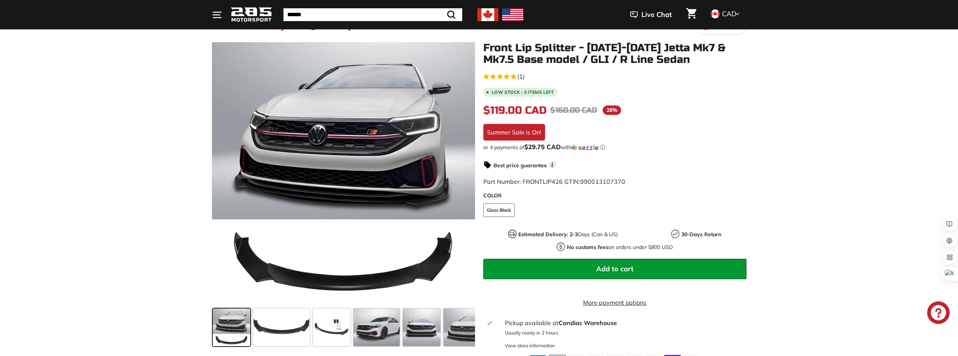
scroll to position [75, 0]
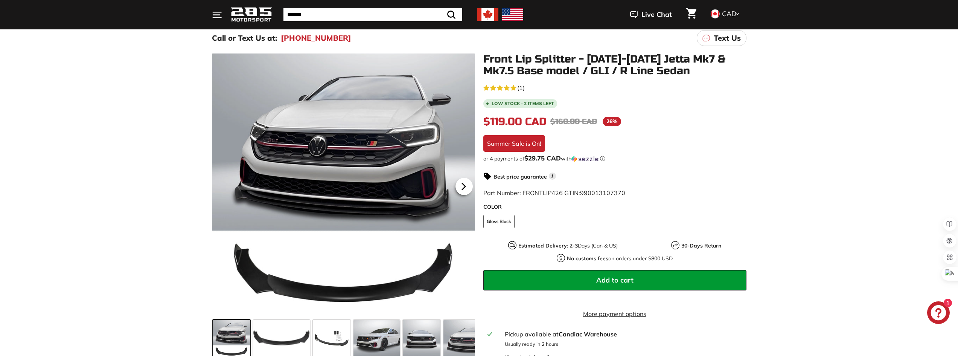
click at [461, 189] on icon at bounding box center [463, 186] width 17 height 17
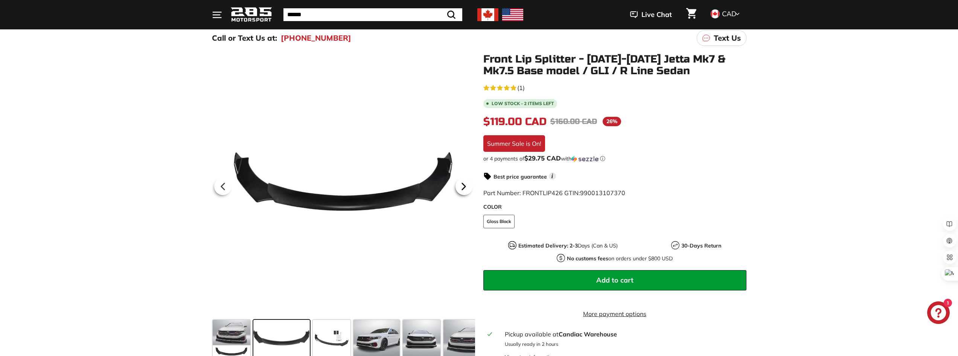
click at [461, 189] on icon at bounding box center [463, 186] width 17 height 17
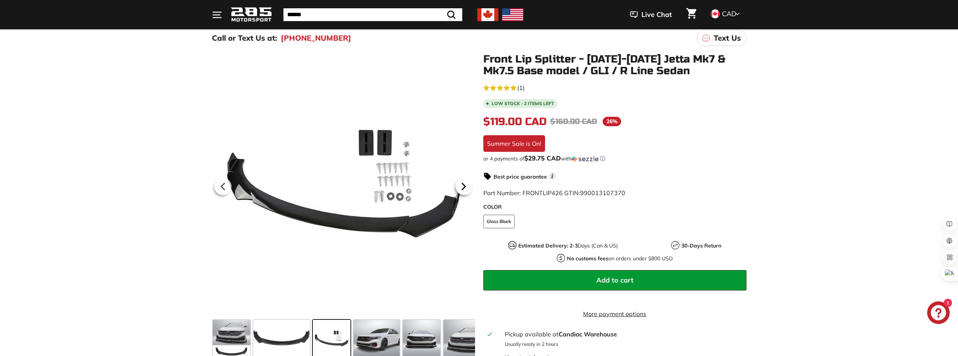
click at [461, 189] on icon at bounding box center [463, 186] width 17 height 17
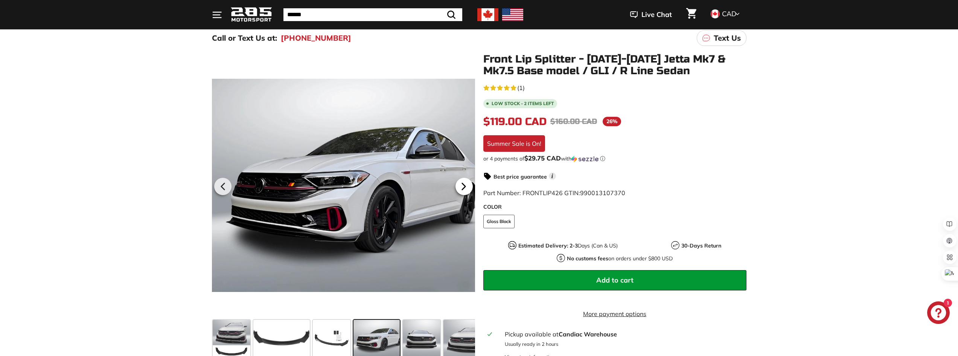
click at [461, 189] on icon at bounding box center [463, 186] width 17 height 17
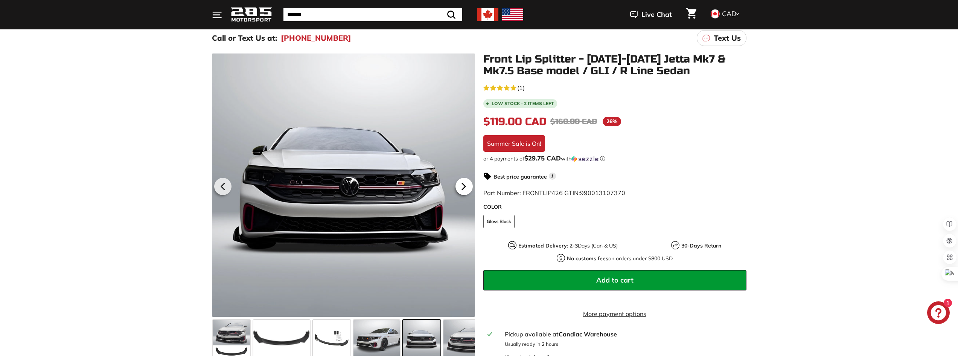
click at [461, 189] on icon at bounding box center [463, 186] width 17 height 17
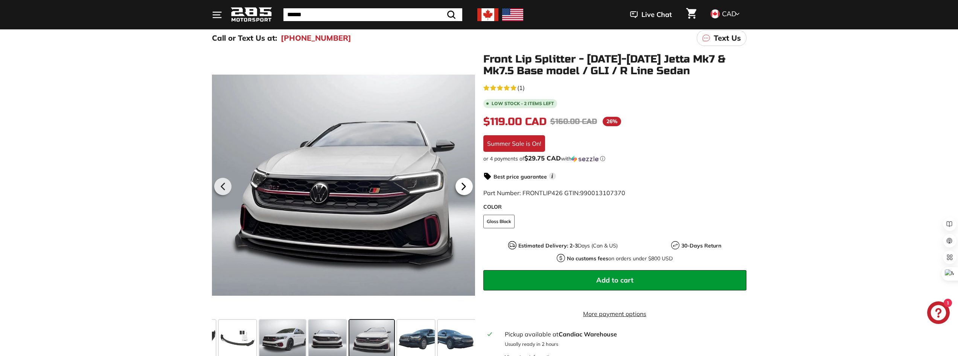
scroll to position [0, 123]
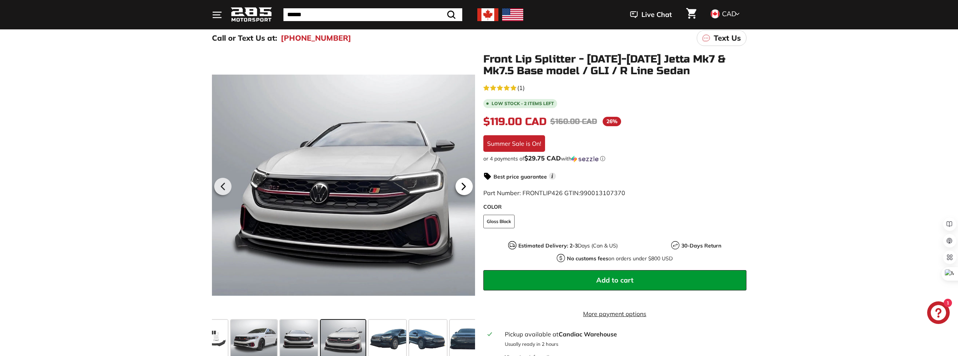
click at [457, 189] on icon at bounding box center [463, 186] width 17 height 17
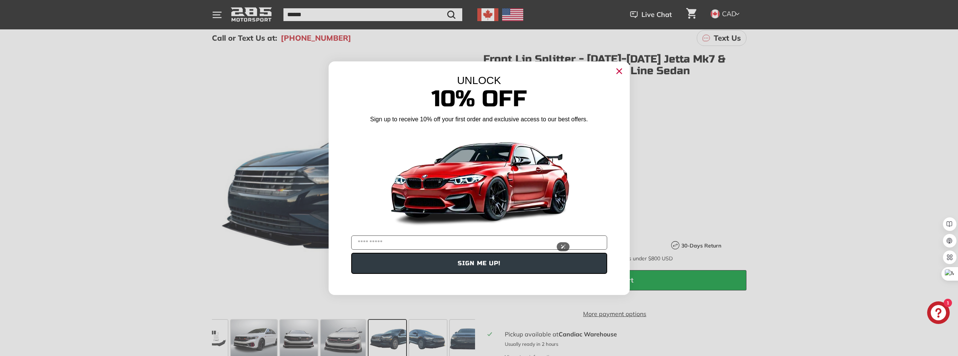
click at [469, 189] on img "POPUP Form" at bounding box center [479, 179] width 188 height 106
click at [614, 72] on circle "Close dialog" at bounding box center [618, 70] width 11 height 11
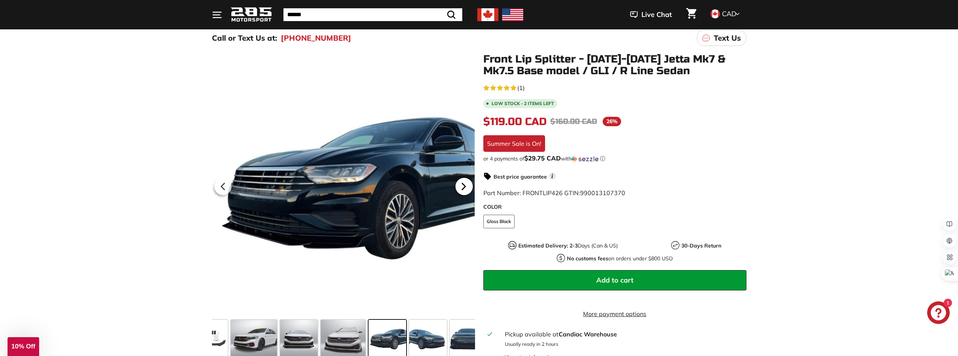
click at [459, 182] on icon at bounding box center [463, 186] width 17 height 17
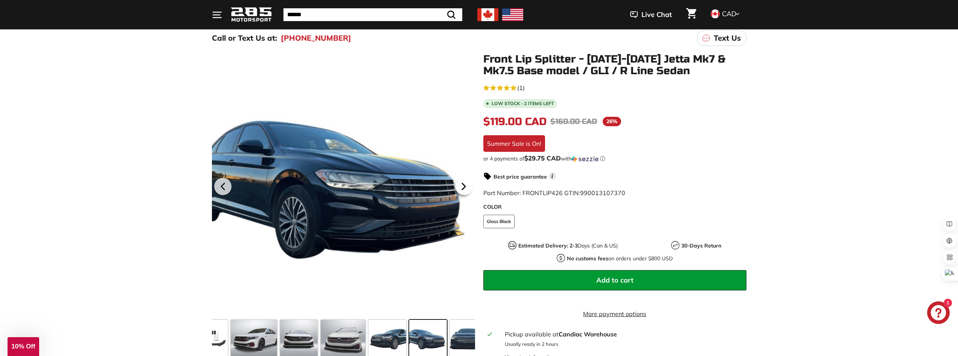
click at [460, 182] on icon at bounding box center [463, 186] width 17 height 17
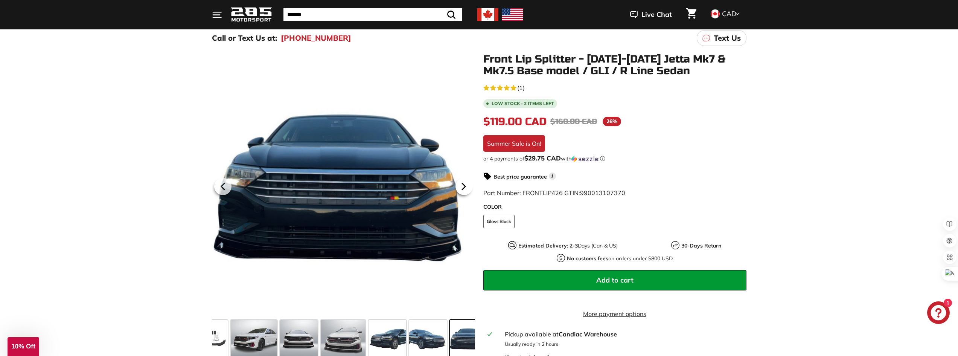
scroll to position [0, 177]
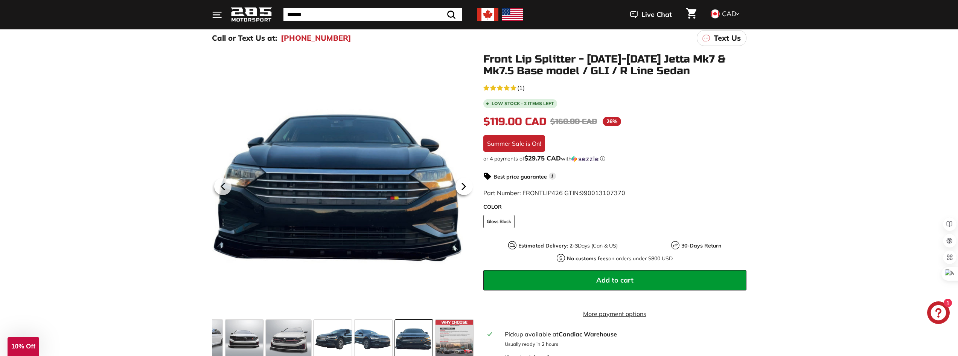
click at [460, 182] on icon at bounding box center [463, 186] width 17 height 17
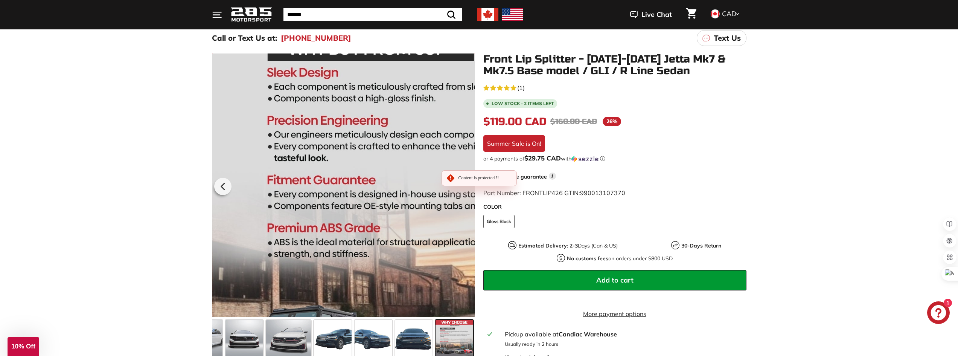
click at [460, 182] on div at bounding box center [343, 184] width 263 height 263
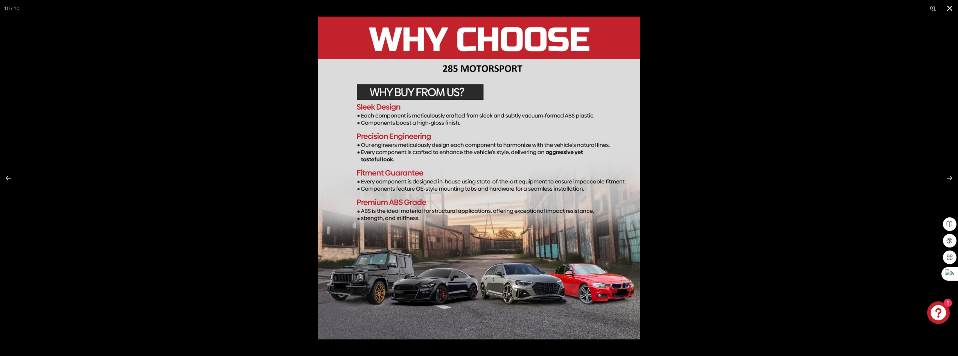
click at [188, 143] on div at bounding box center [479, 178] width 958 height 356
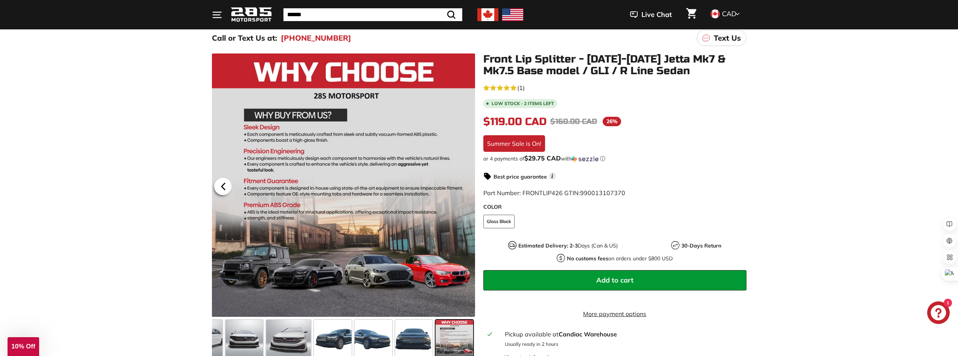
click at [223, 186] on icon at bounding box center [222, 186] width 3 height 6
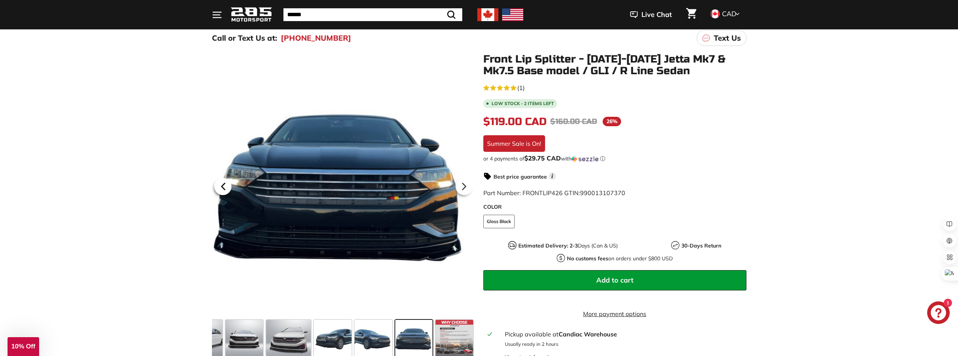
click at [223, 186] on icon at bounding box center [222, 186] width 3 height 6
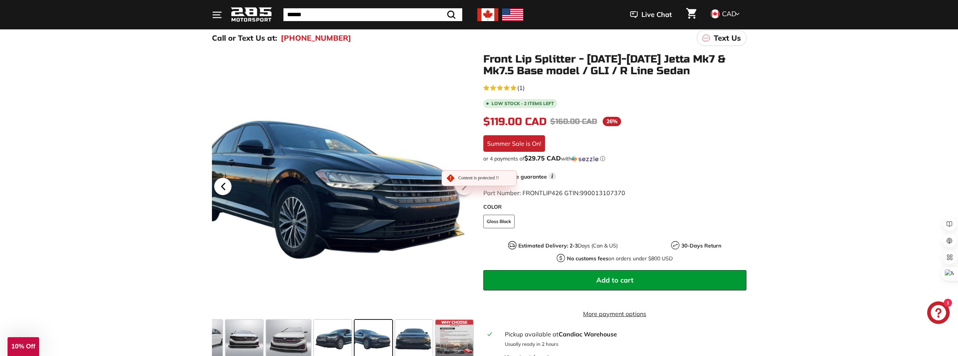
click at [223, 186] on icon at bounding box center [222, 186] width 3 height 6
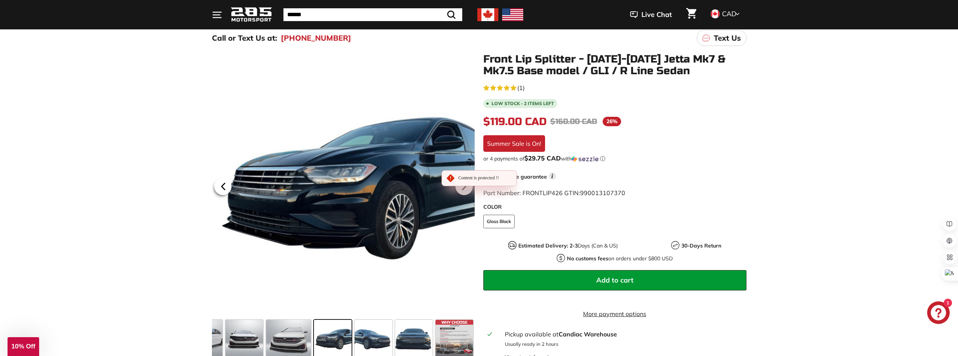
click at [223, 186] on icon at bounding box center [222, 186] width 3 height 6
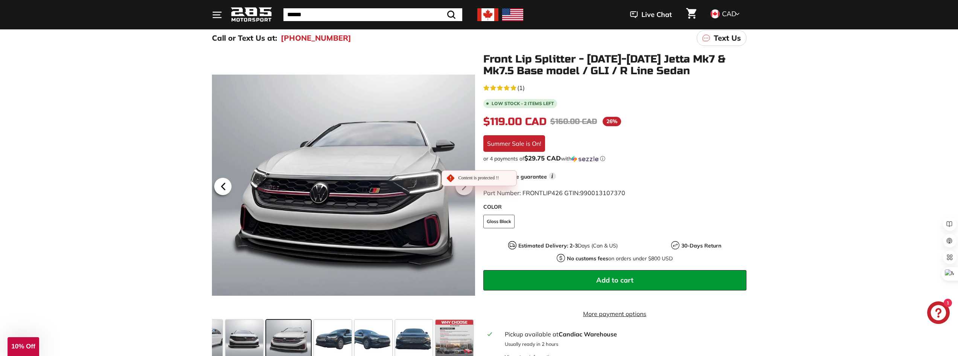
click at [223, 186] on icon at bounding box center [222, 186] width 3 height 6
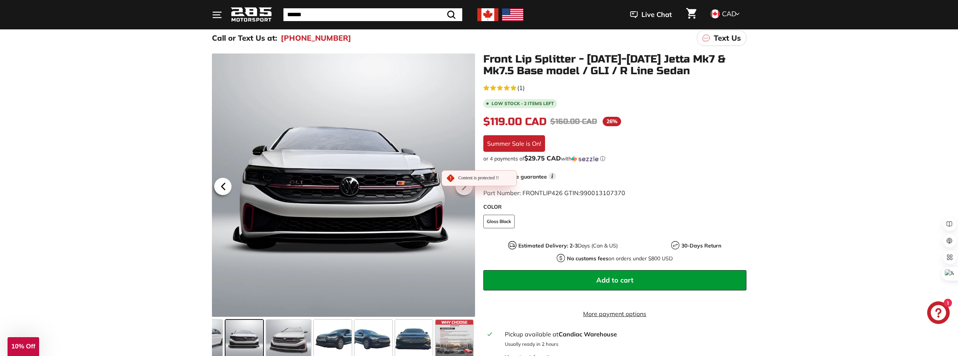
click at [223, 186] on icon at bounding box center [222, 186] width 3 height 6
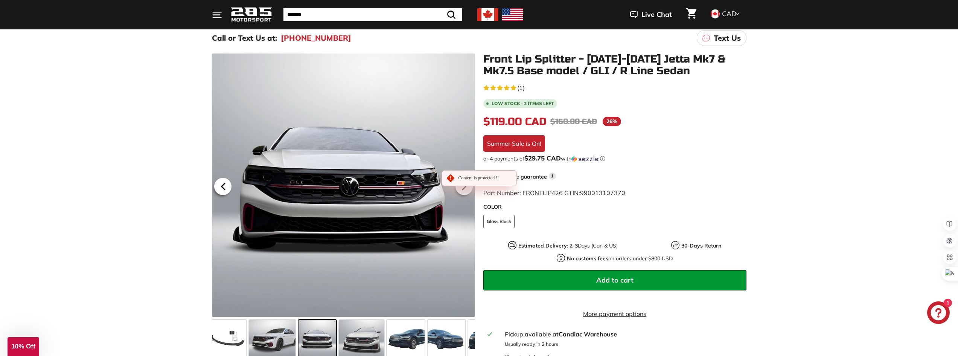
click at [223, 186] on icon at bounding box center [222, 186] width 3 height 6
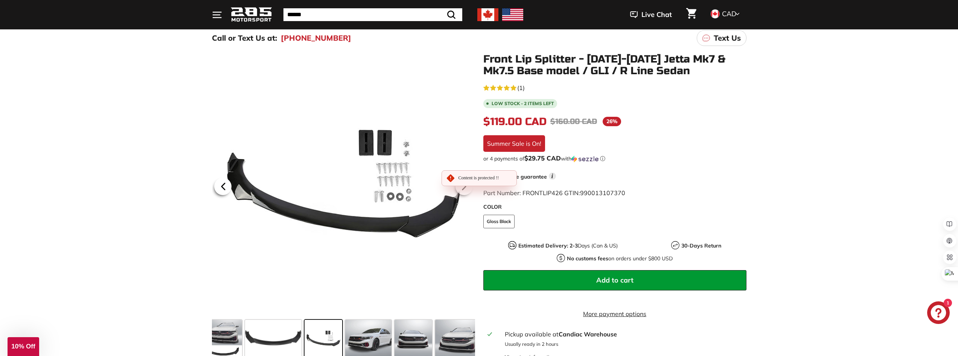
scroll to position [0, 0]
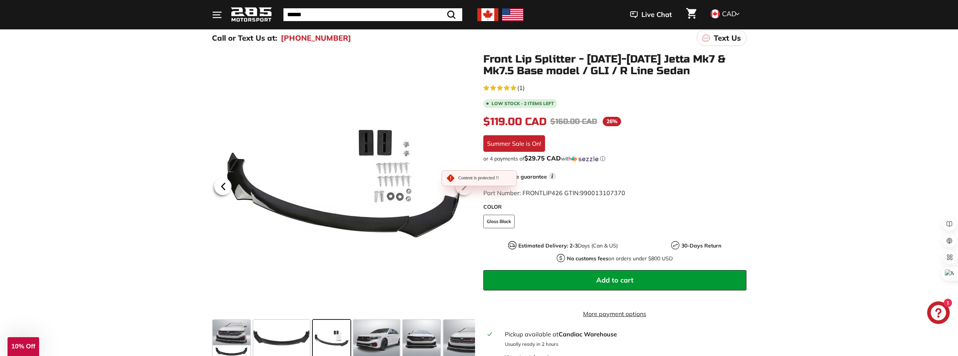
click at [222, 186] on icon at bounding box center [222, 186] width 3 height 6
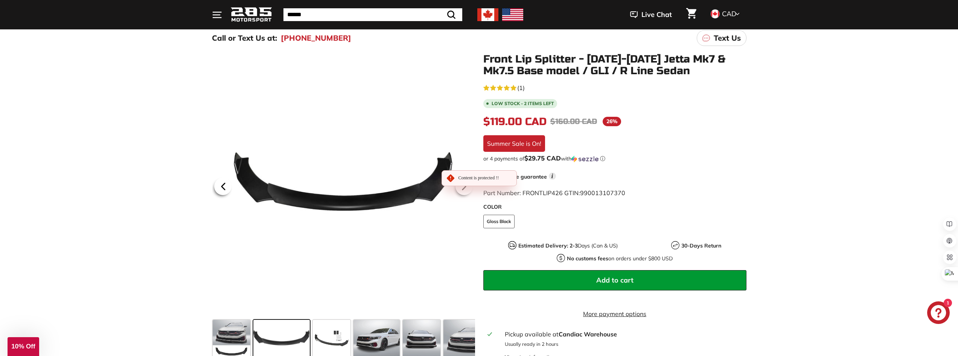
click at [222, 186] on icon at bounding box center [222, 186] width 3 height 6
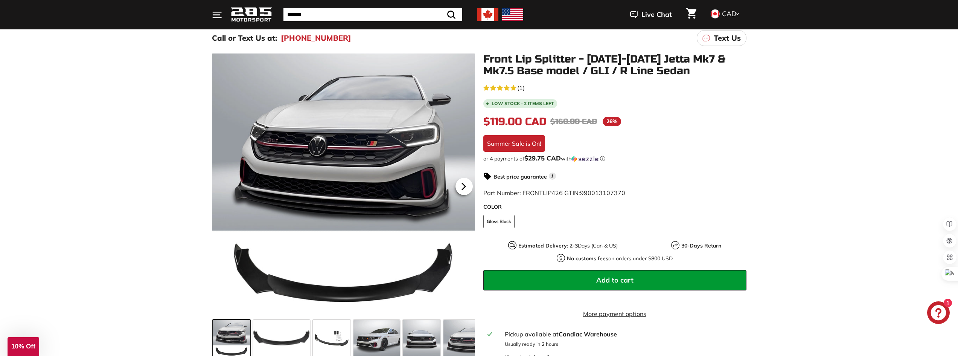
click at [461, 181] on icon at bounding box center [463, 186] width 17 height 17
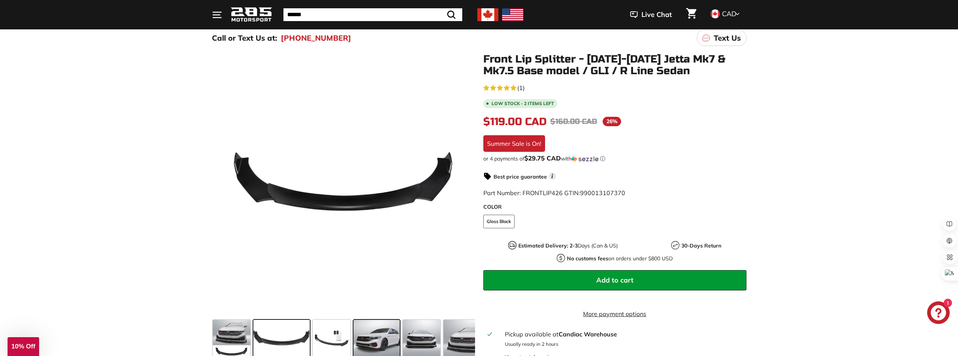
click at [376, 332] on span at bounding box center [376, 339] width 47 height 38
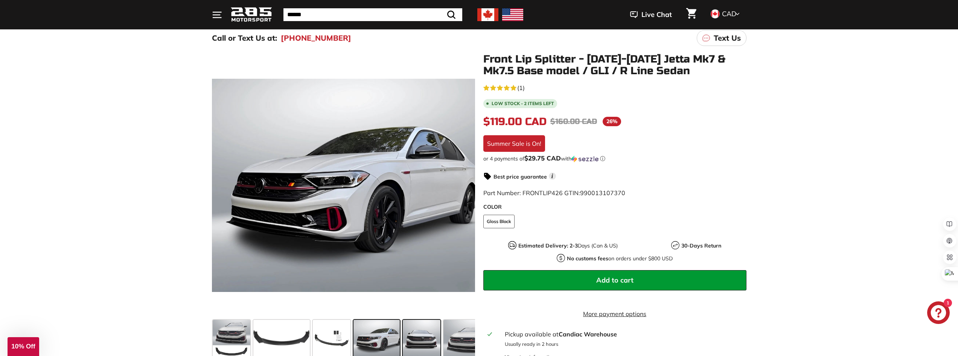
click at [439, 333] on span at bounding box center [422, 339] width 38 height 38
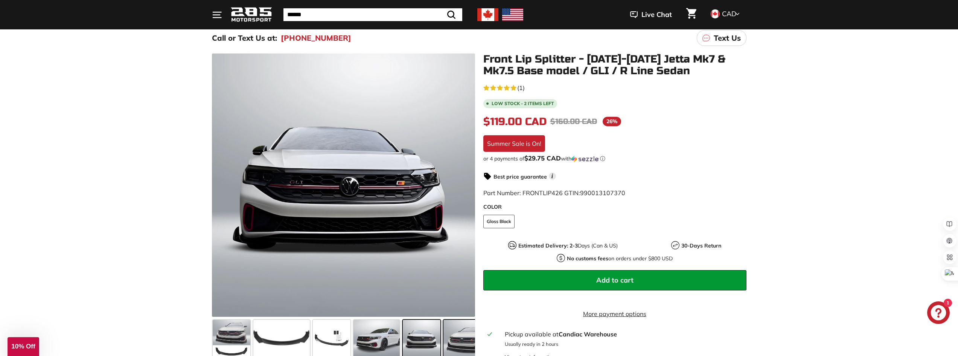
click at [450, 334] on span at bounding box center [465, 339] width 45 height 38
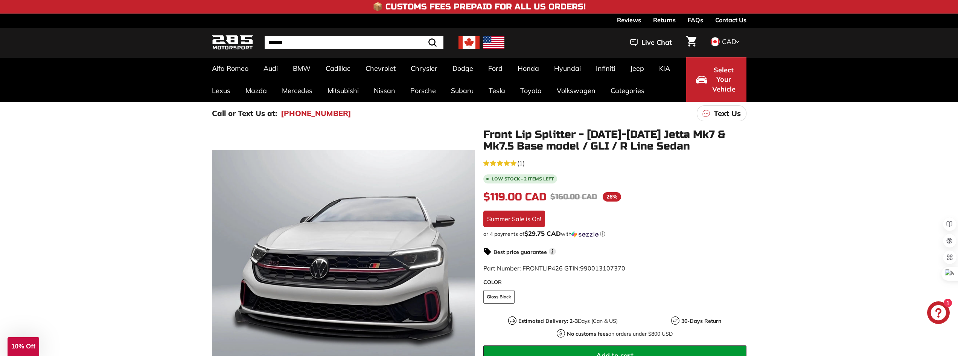
drag, startPoint x: 522, startPoint y: 265, endPoint x: 550, endPoint y: 266, distance: 28.6
click at [534, 264] on span "Part Number: FRONTLIP426 GTIN: 990013107370" at bounding box center [554, 268] width 142 height 8
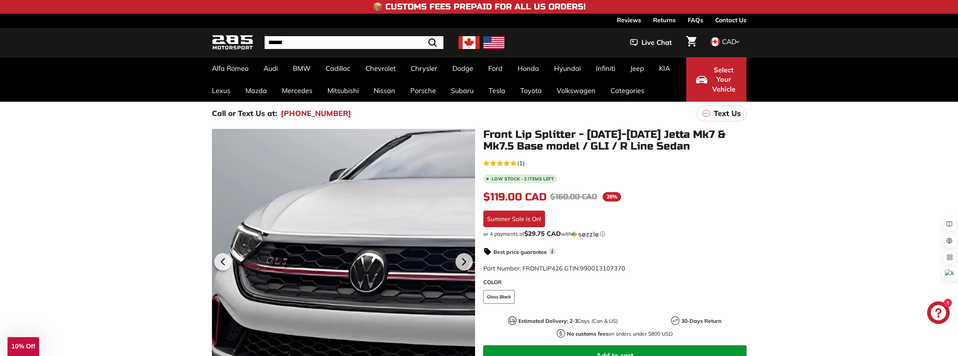
click at [271, 266] on div at bounding box center [343, 260] width 263 height 263
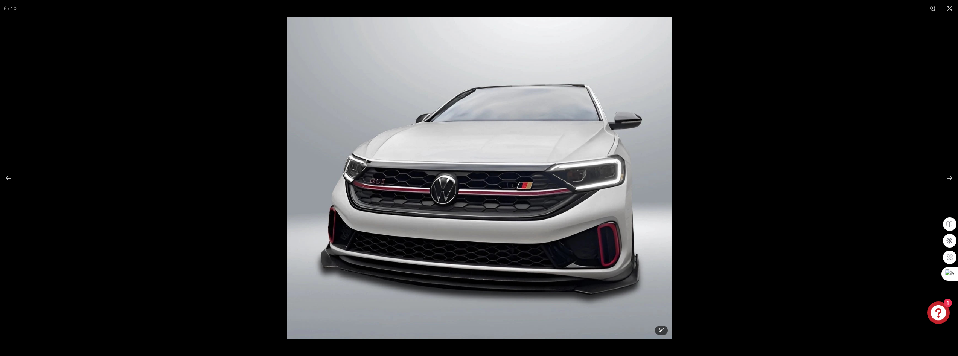
click at [817, 178] on div at bounding box center [766, 195] width 958 height 356
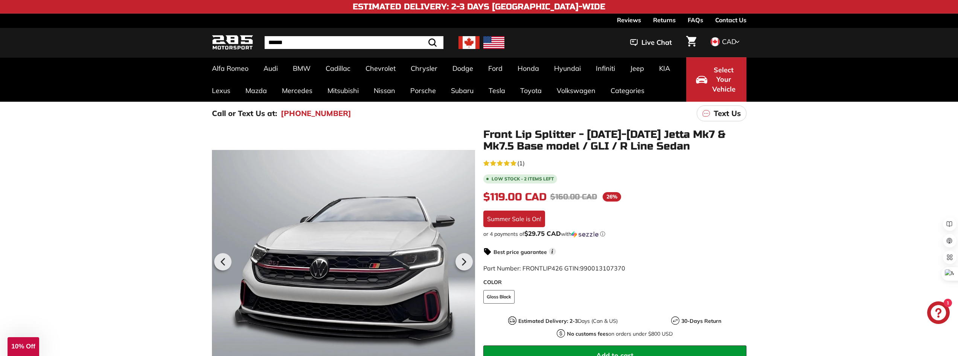
drag, startPoint x: 496, startPoint y: 201, endPoint x: 578, endPoint y: 199, distance: 82.4
click at [577, 198] on div "$119.00 CAD $119.00 CAD Regular price $160.00 CAD $160.00 CAD Sale price 26% /" at bounding box center [614, 197] width 263 height 16
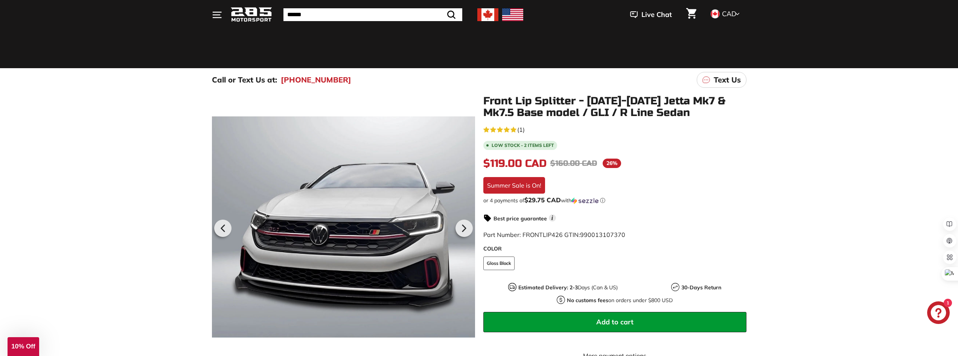
scroll to position [75, 0]
